Goal: Transaction & Acquisition: Purchase product/service

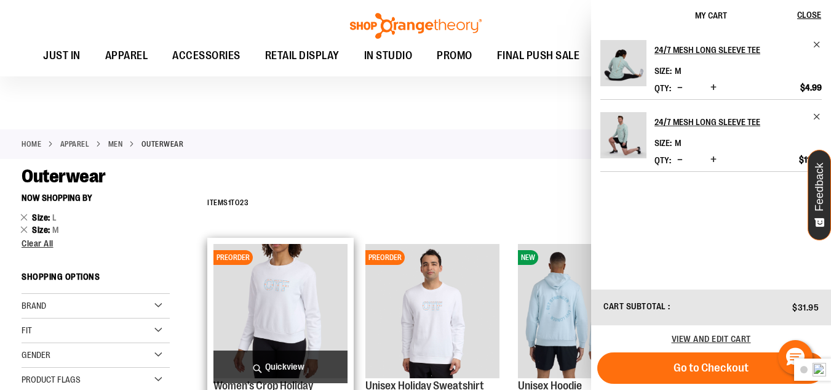
scroll to position [43, 0]
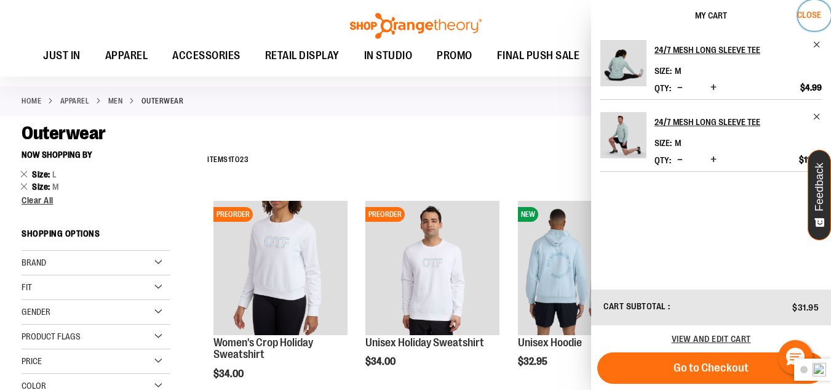
click at [817, 12] on span "Close" at bounding box center [809, 15] width 24 height 10
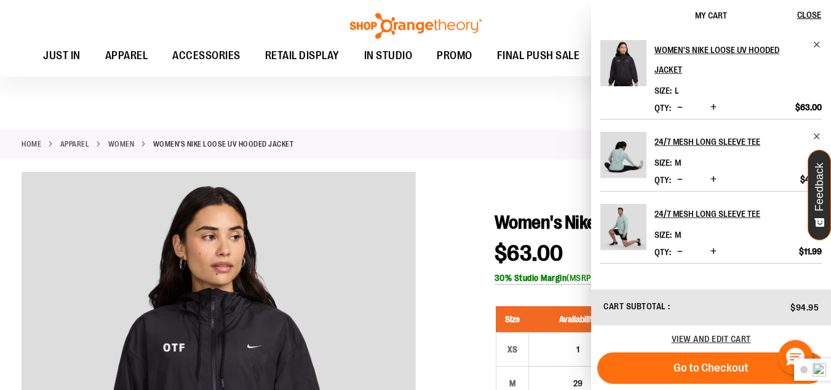
scroll to position [186, 0]
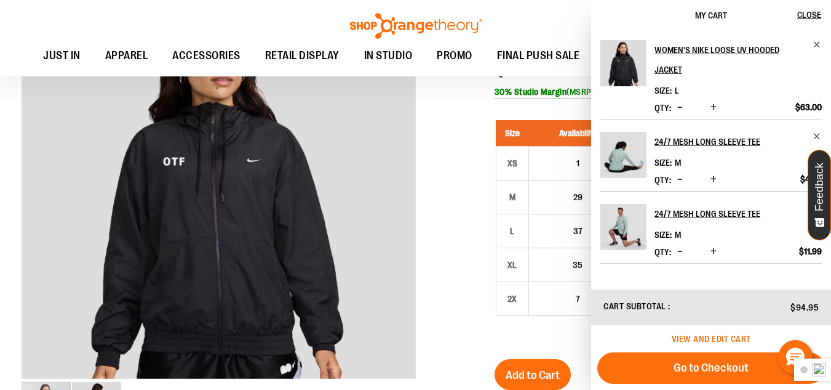
click at [699, 338] on span "View and edit cart" at bounding box center [711, 339] width 79 height 10
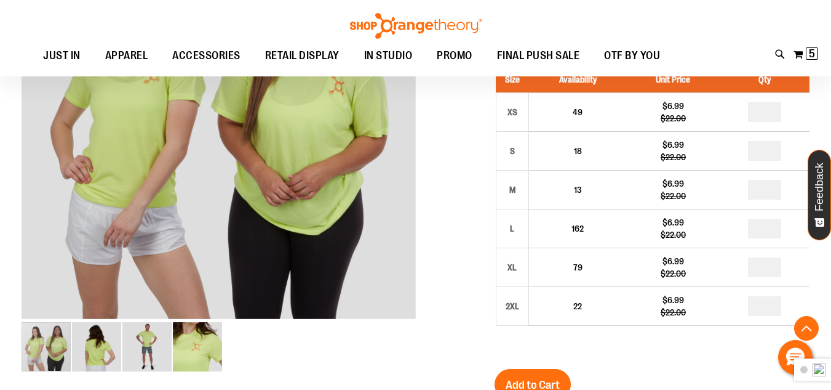
scroll to position [184, 0]
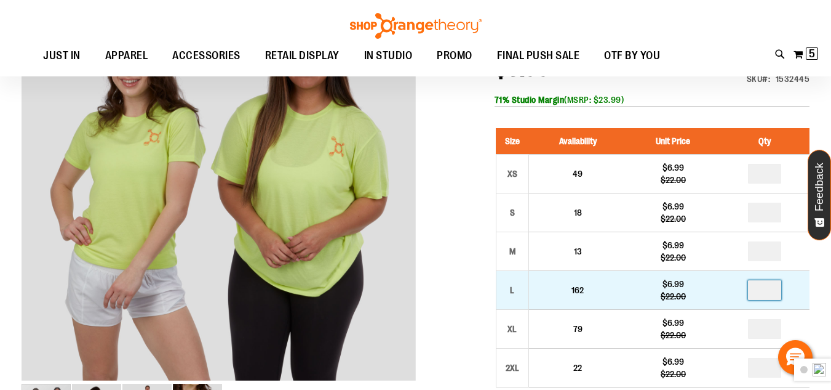
click at [771, 294] on input "number" at bounding box center [764, 290] width 33 height 20
type input "*"
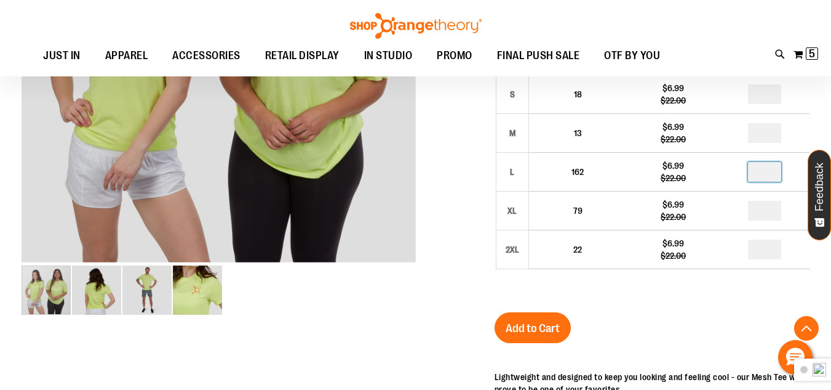
scroll to position [307, 0]
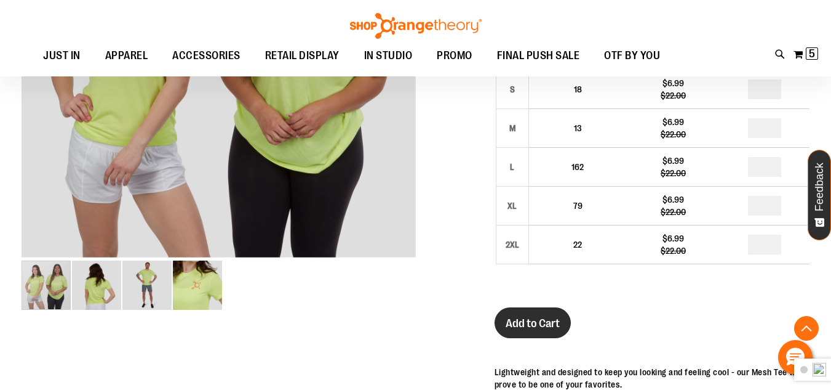
click at [549, 325] on span "Add to Cart" at bounding box center [533, 323] width 54 height 14
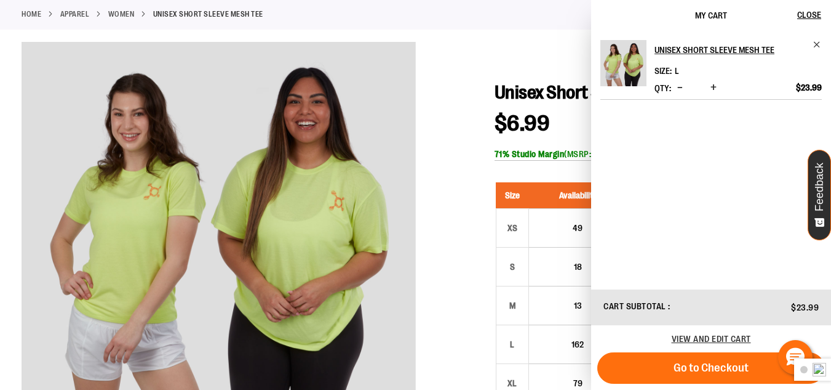
scroll to position [0, 0]
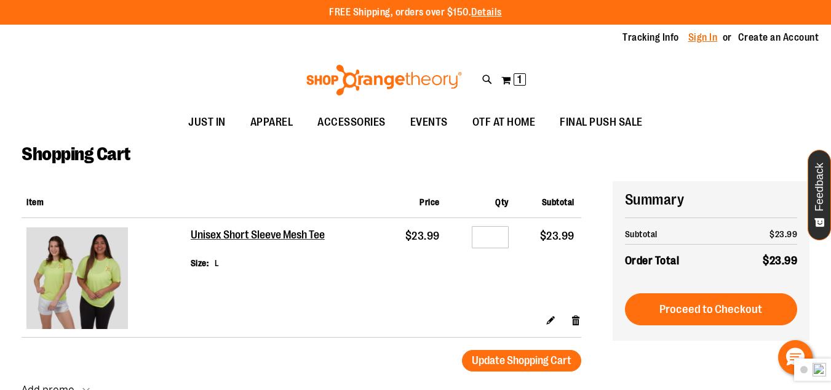
type input "**********"
click at [707, 39] on link "Sign In" at bounding box center [704, 38] width 30 height 14
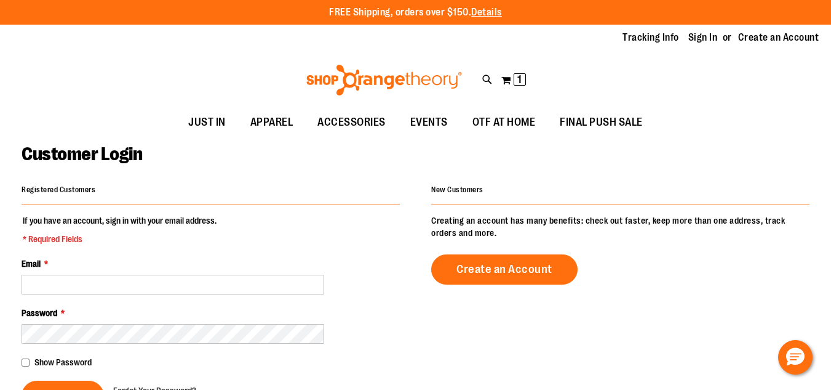
type input "**********"
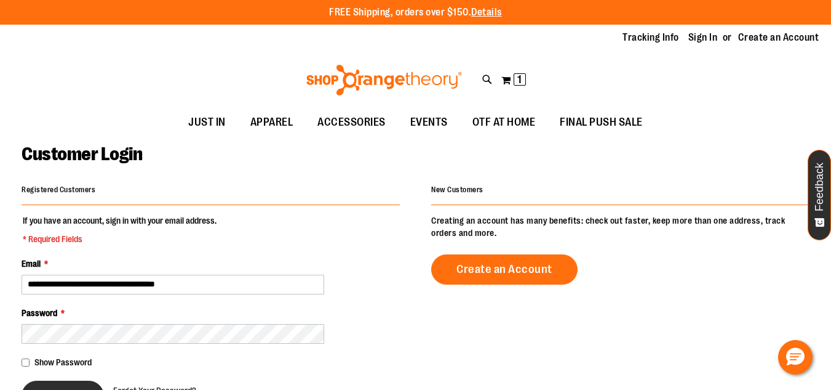
click at [78, 381] on button "Sign In" at bounding box center [63, 395] width 82 height 30
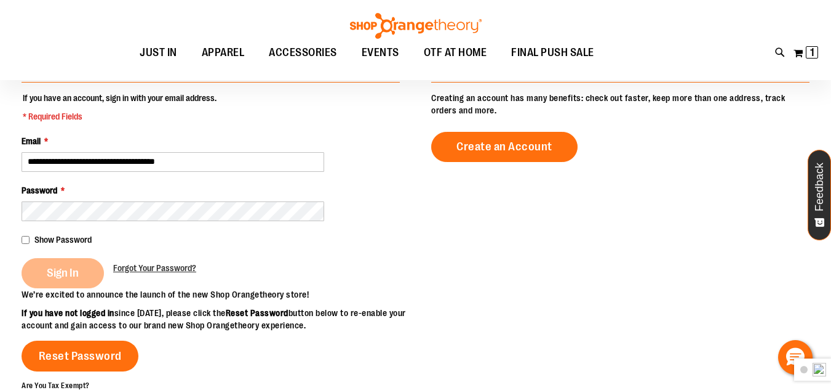
scroll to position [122, 0]
